Goal: Task Accomplishment & Management: Complete application form

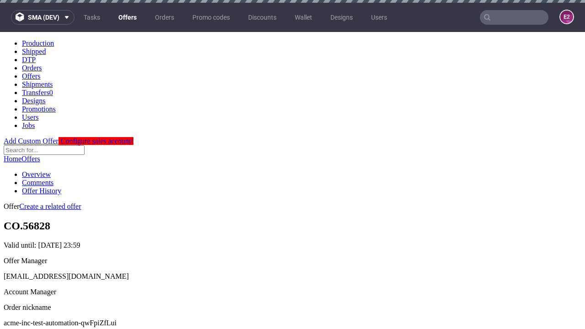
scroll to position [3, 0]
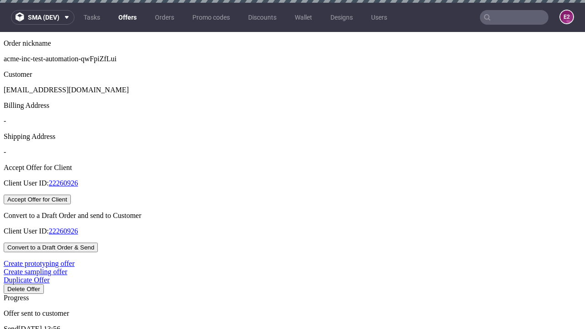
scroll to position [3, 0]
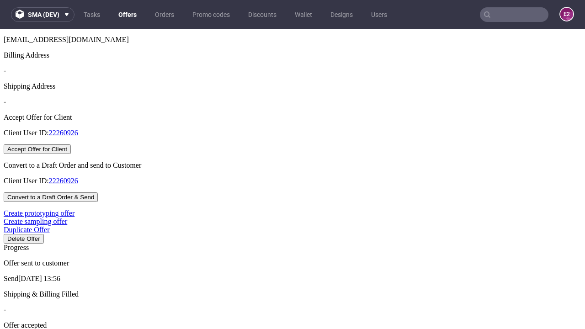
click at [71, 154] on button "Accept Offer for Client" at bounding box center [37, 149] width 67 height 10
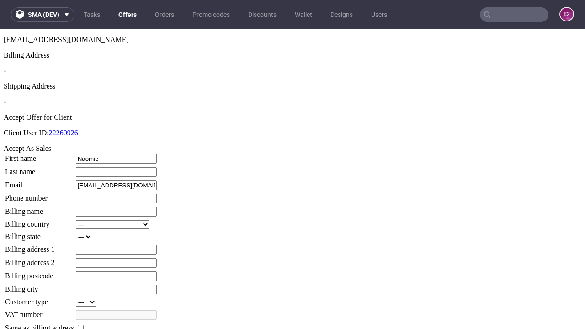
type input "Naomie"
type input "[PERSON_NAME]"
type input "1509813888"
type input "Leora_Harvey"
select select "13"
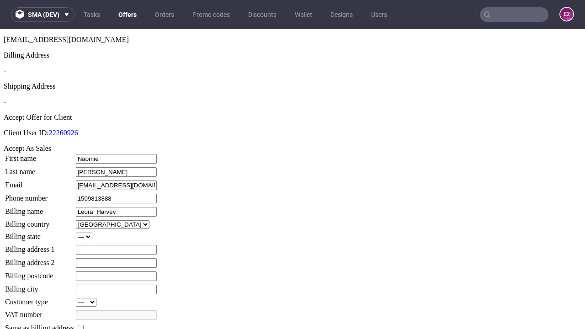
type input "Leora_Harvey"
type input "[STREET_ADDRESS]"
select select "132"
type input "[STREET_ADDRESS]"
type input "SZ9 8PW"
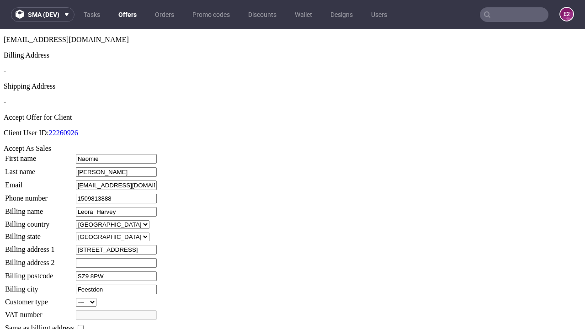
type input "Feestdon"
click at [84, 325] on input "checkbox" at bounding box center [81, 328] width 6 height 6
checkbox input "true"
type input "Leora_Harvey"
select select "13"
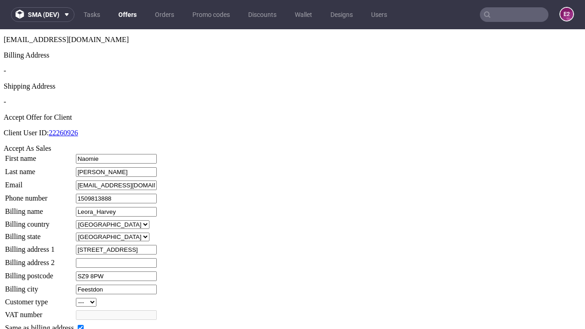
type input "[STREET_ADDRESS]"
type input "SZ9 8PW"
type input "Feestdon"
select select "132"
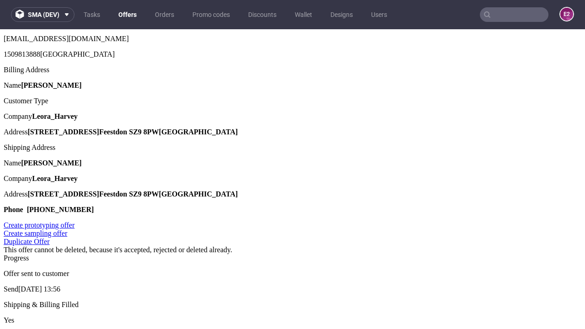
scroll to position [0, 0]
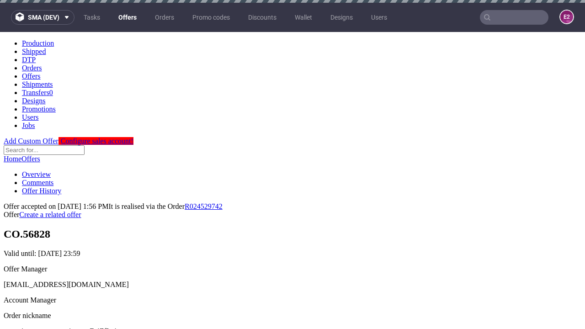
type input "[DATE]"
select select "12214305"
type input "In progress..."
